Goal: Feedback & Contribution: Submit feedback/report problem

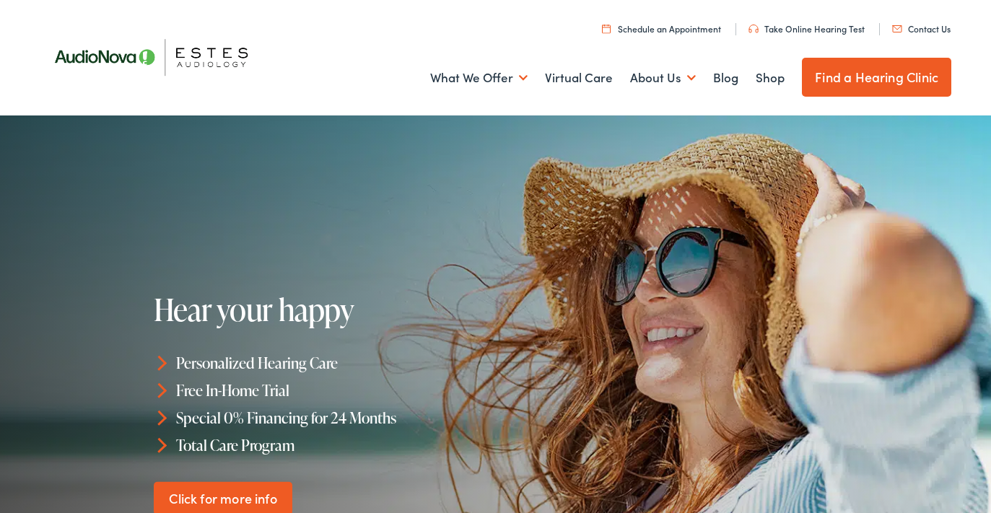
click at [925, 33] on link "Contact Us" at bounding box center [921, 28] width 58 height 12
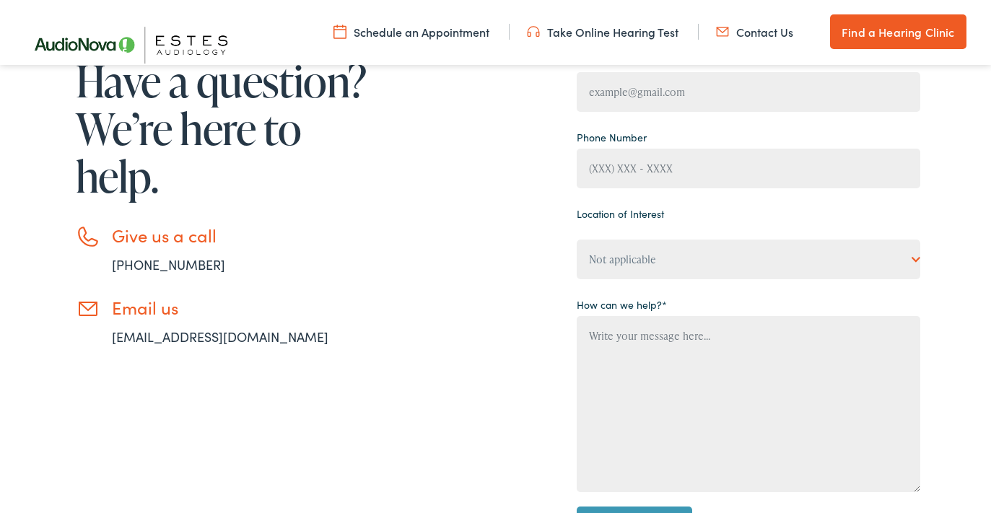
scroll to position [380, 0]
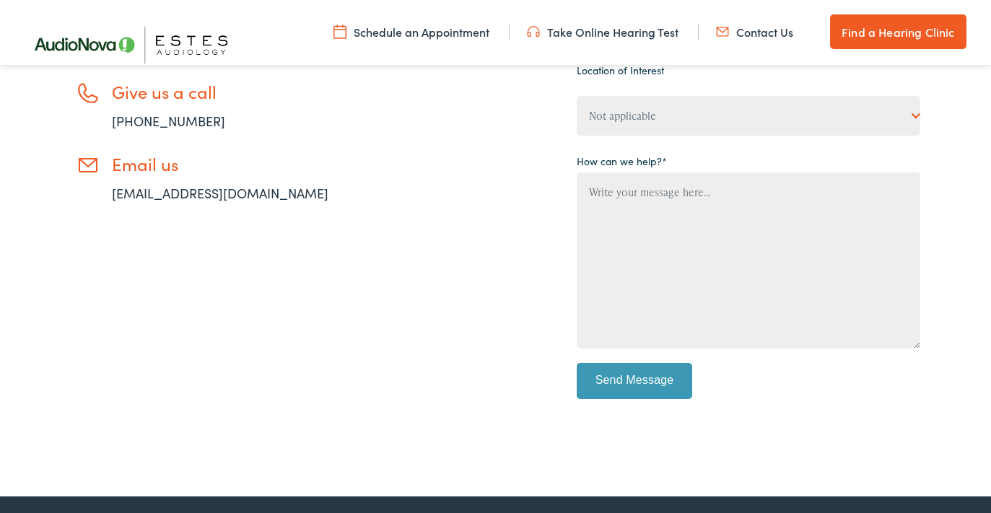
click at [247, 195] on link "[EMAIL_ADDRESS][DOMAIN_NAME]" at bounding box center [220, 193] width 217 height 18
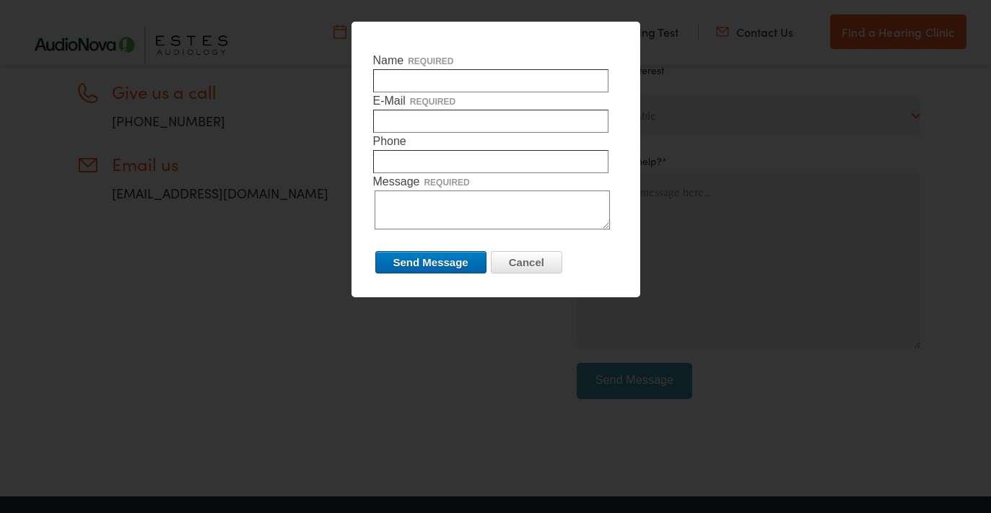
click at [464, 82] on input "Name required" at bounding box center [490, 80] width 235 height 23
type input "Kelley Dawn Bretz"
type input "kelleyb@gvtc.com"
type input "2102867627"
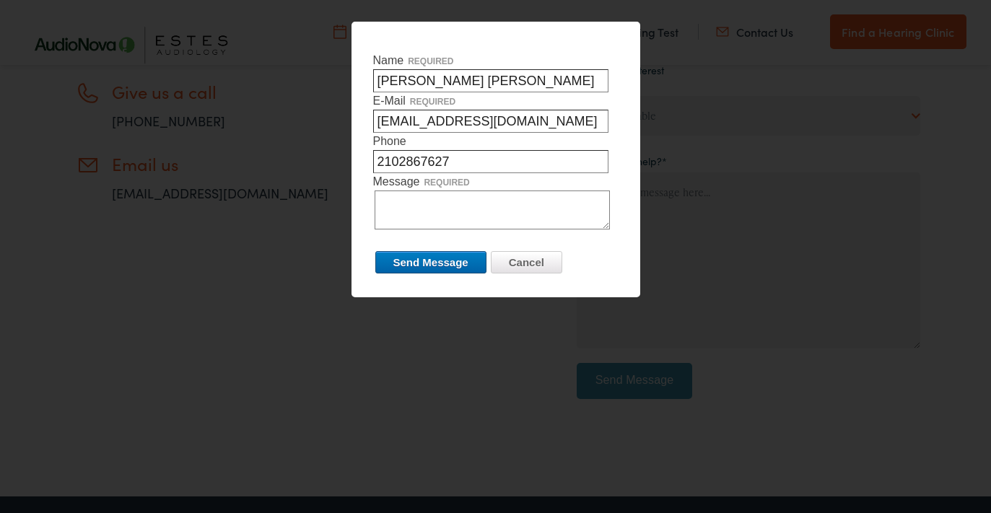
click at [441, 209] on textarea "Message required" at bounding box center [492, 210] width 235 height 39
type textarea "I"
type textarea "w"
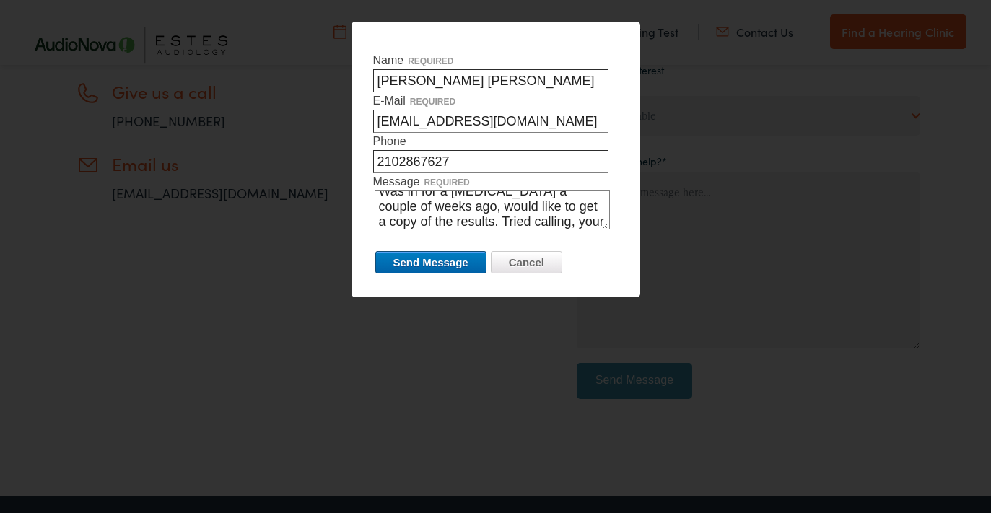
scroll to position [26, 0]
click at [600, 209] on textarea "Was in for a hearing test a couple of weeks ago, would like to get a copy of th…" at bounding box center [492, 210] width 235 height 39
click at [437, 206] on textarea "Was in for a hearing test a couple of weeks ago, would like to get a copy of th…" at bounding box center [492, 210] width 235 height 39
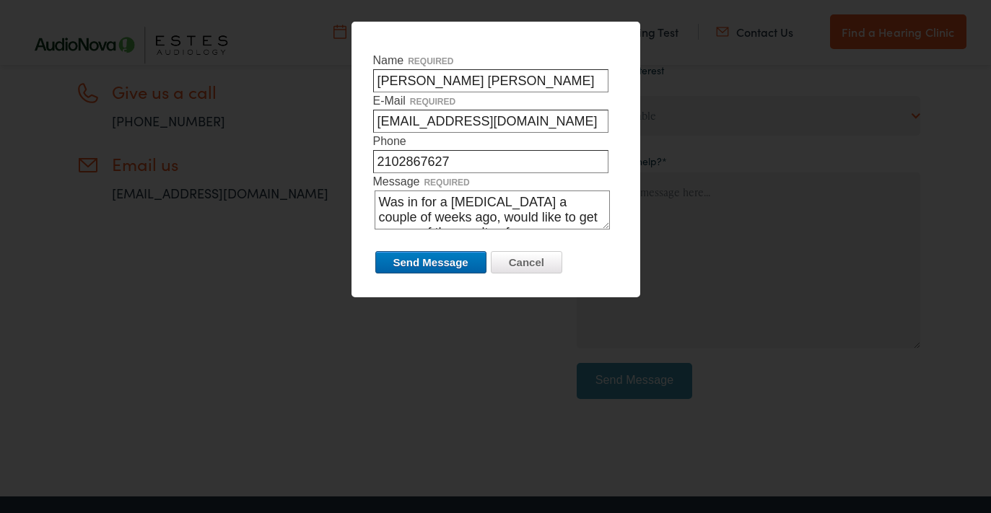
click at [448, 219] on textarea "Was in for a hearing test a couple of weeks ago, would like to get a copy of th…" at bounding box center [492, 210] width 235 height 39
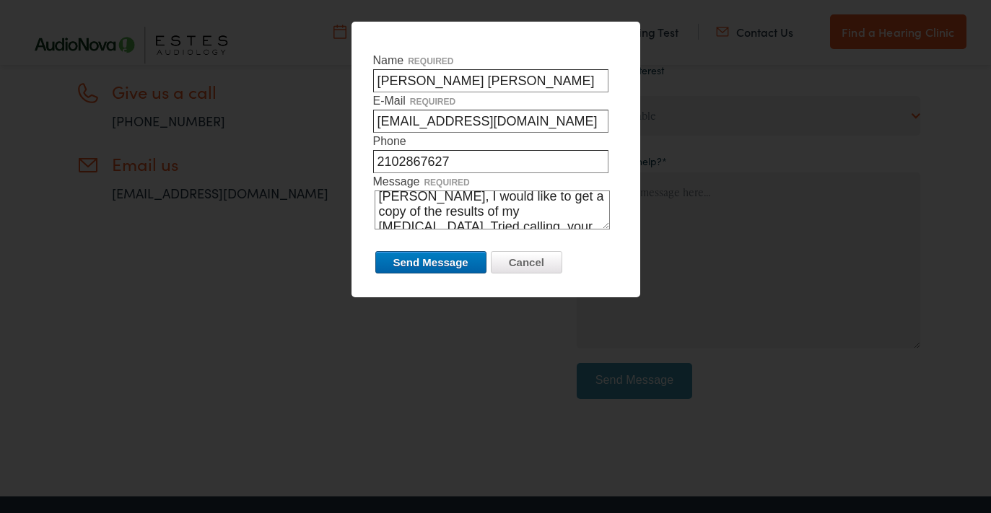
click at [586, 214] on textarea "Was in for a hearing test a couple of weeks ago, saw Ashley, I would like to ge…" at bounding box center [492, 210] width 235 height 39
type textarea "Was in for a hearing test a couple of weeks ago, saw Ashley, I would like to ge…"
click at [428, 267] on input "Send Message" at bounding box center [430, 262] width 111 height 22
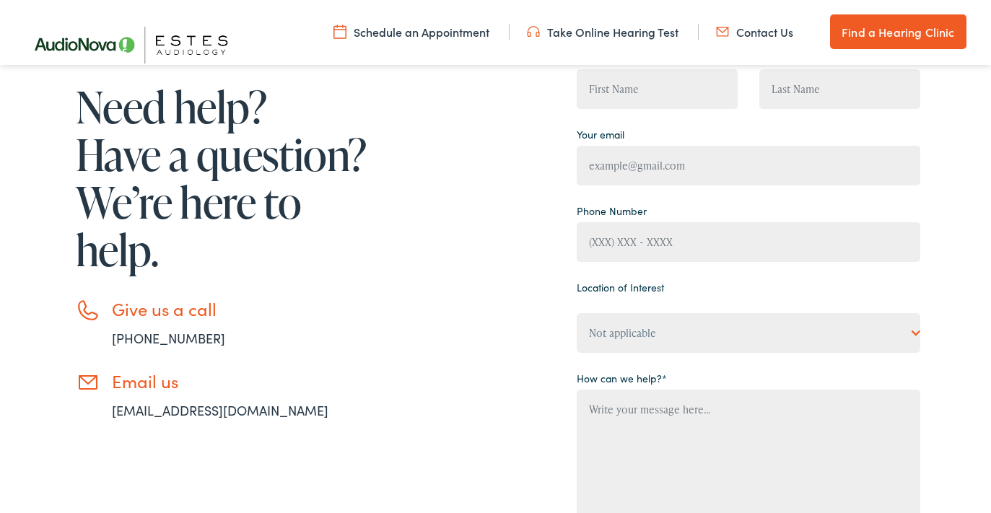
scroll to position [0, 0]
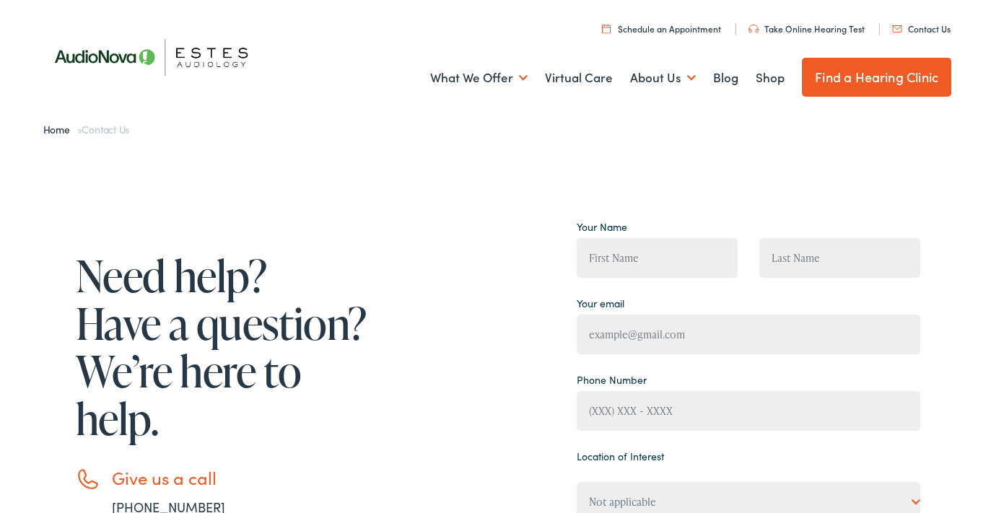
click at [928, 26] on link "Contact Us" at bounding box center [921, 28] width 58 height 12
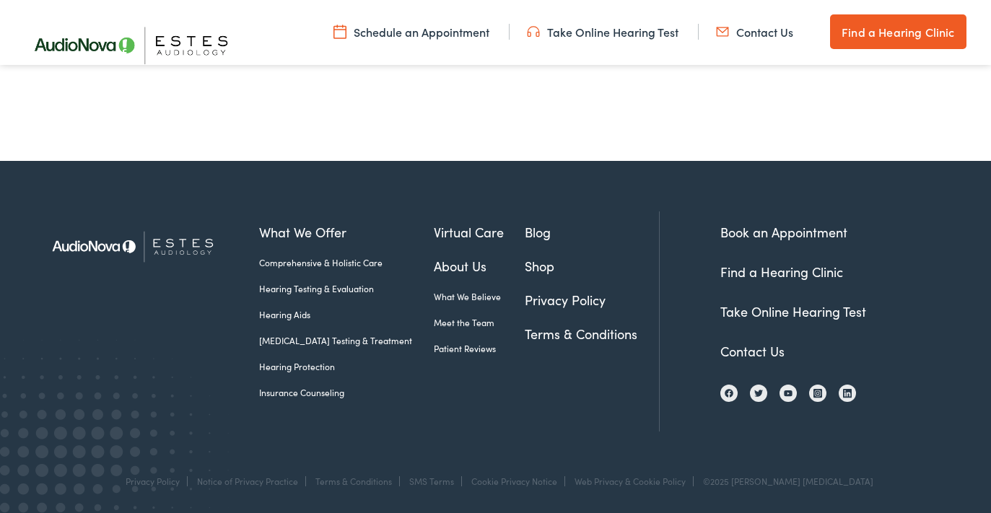
click at [815, 271] on link "Find a Hearing Clinic" at bounding box center [782, 272] width 123 height 18
